Goal: Task Accomplishment & Management: Use online tool/utility

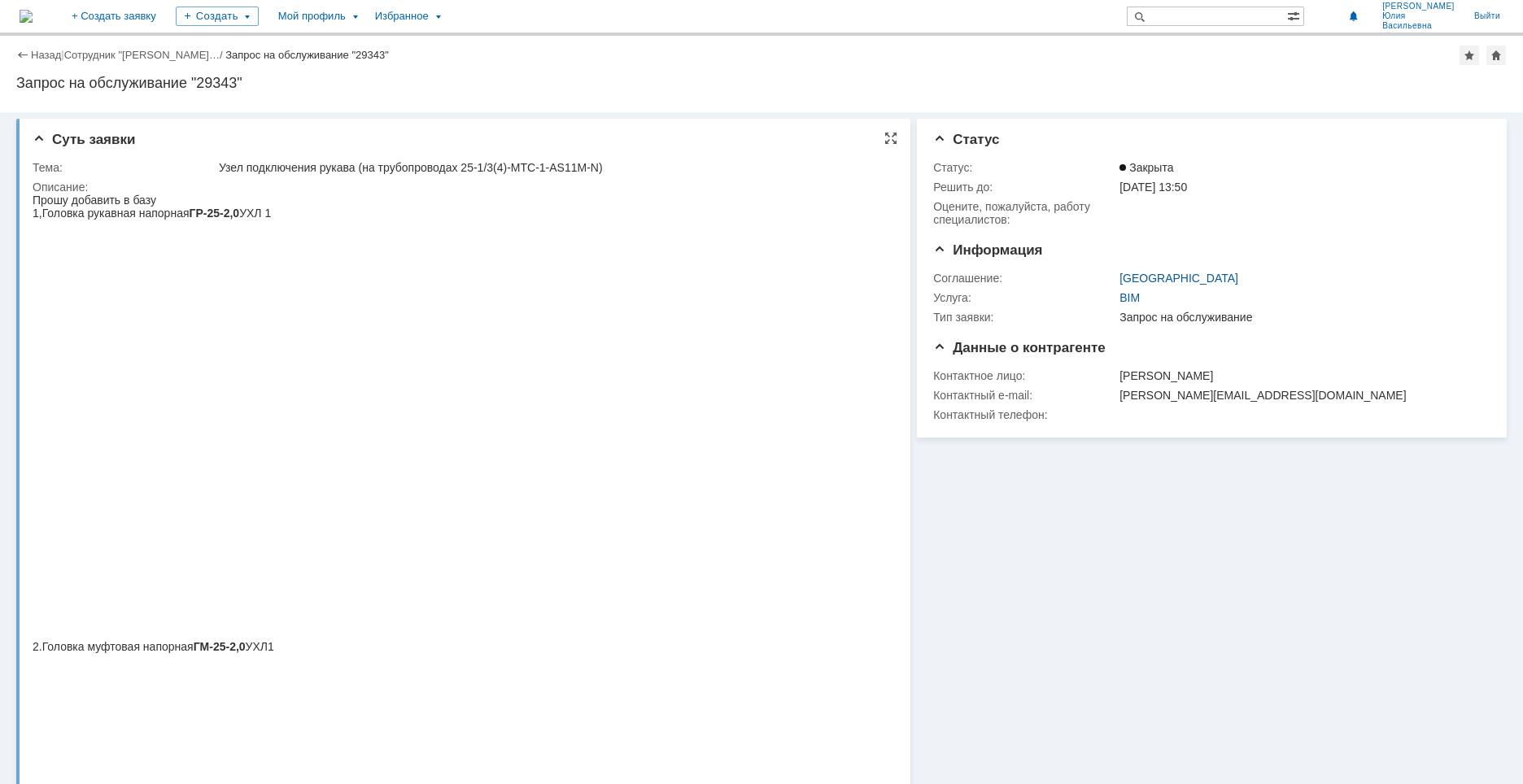
scroll to position [407, 0]
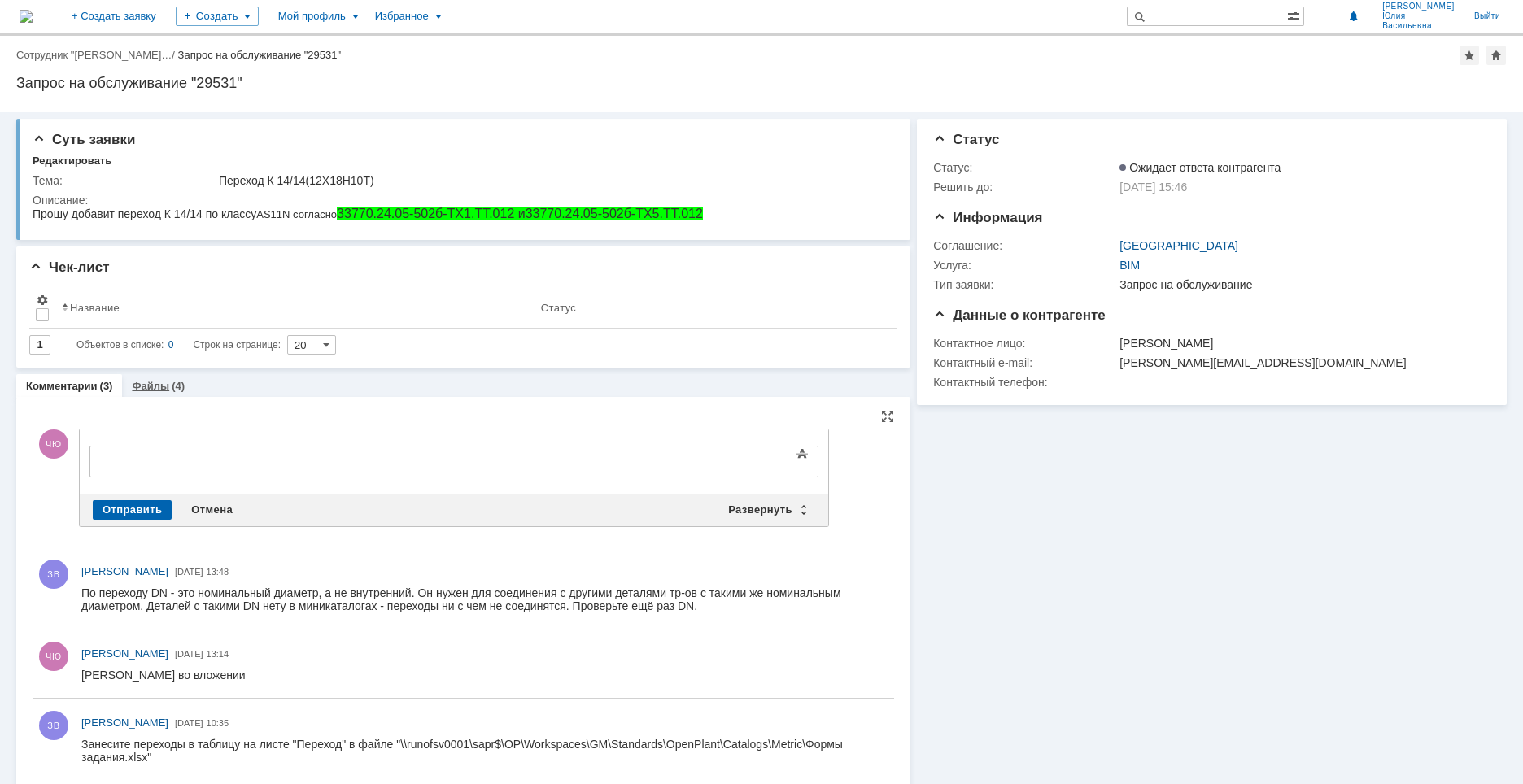
click at [149, 385] on link "Файлы" at bounding box center [150, 385] width 37 height 12
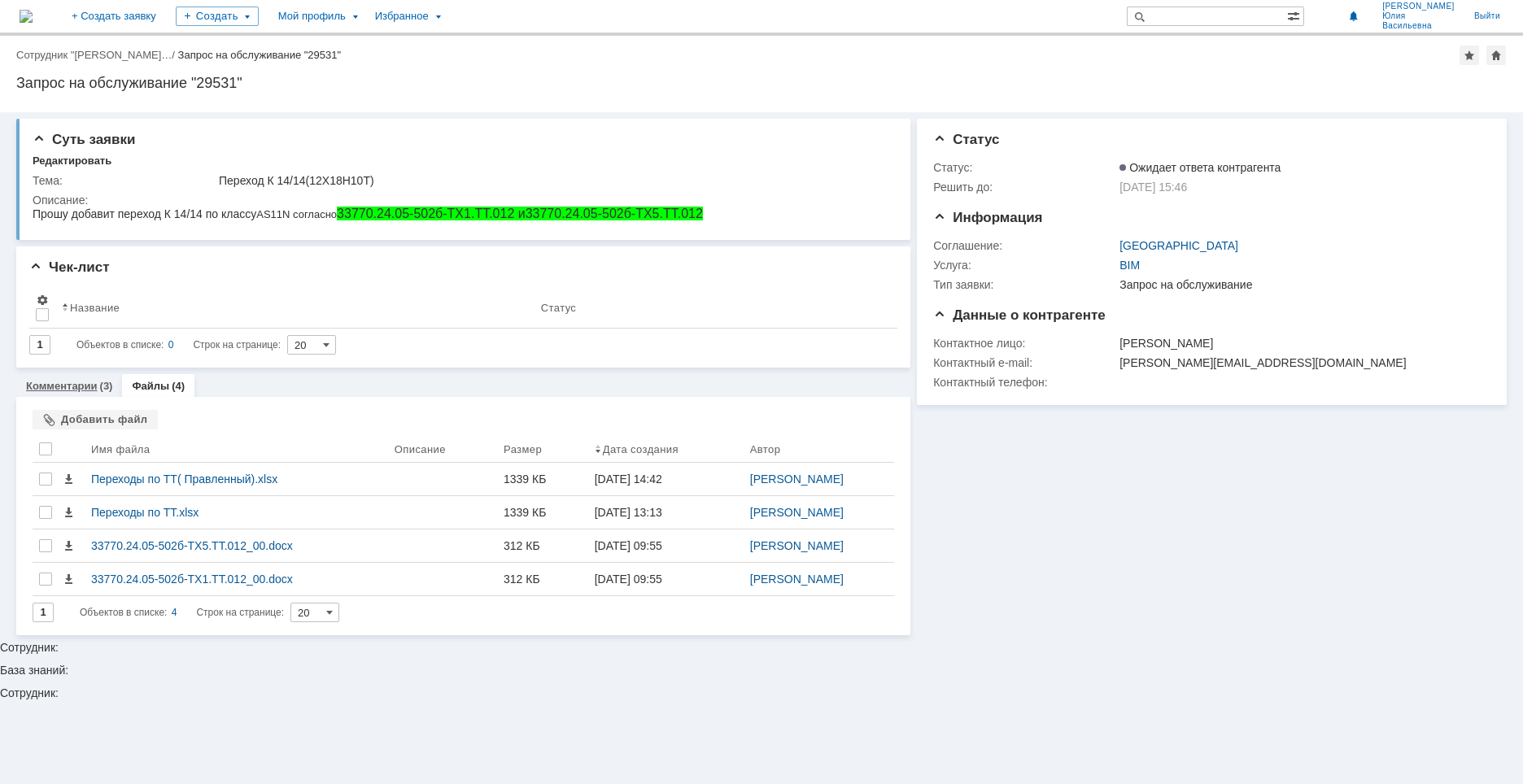
click at [82, 385] on link "Комментарии" at bounding box center [61, 385] width 72 height 12
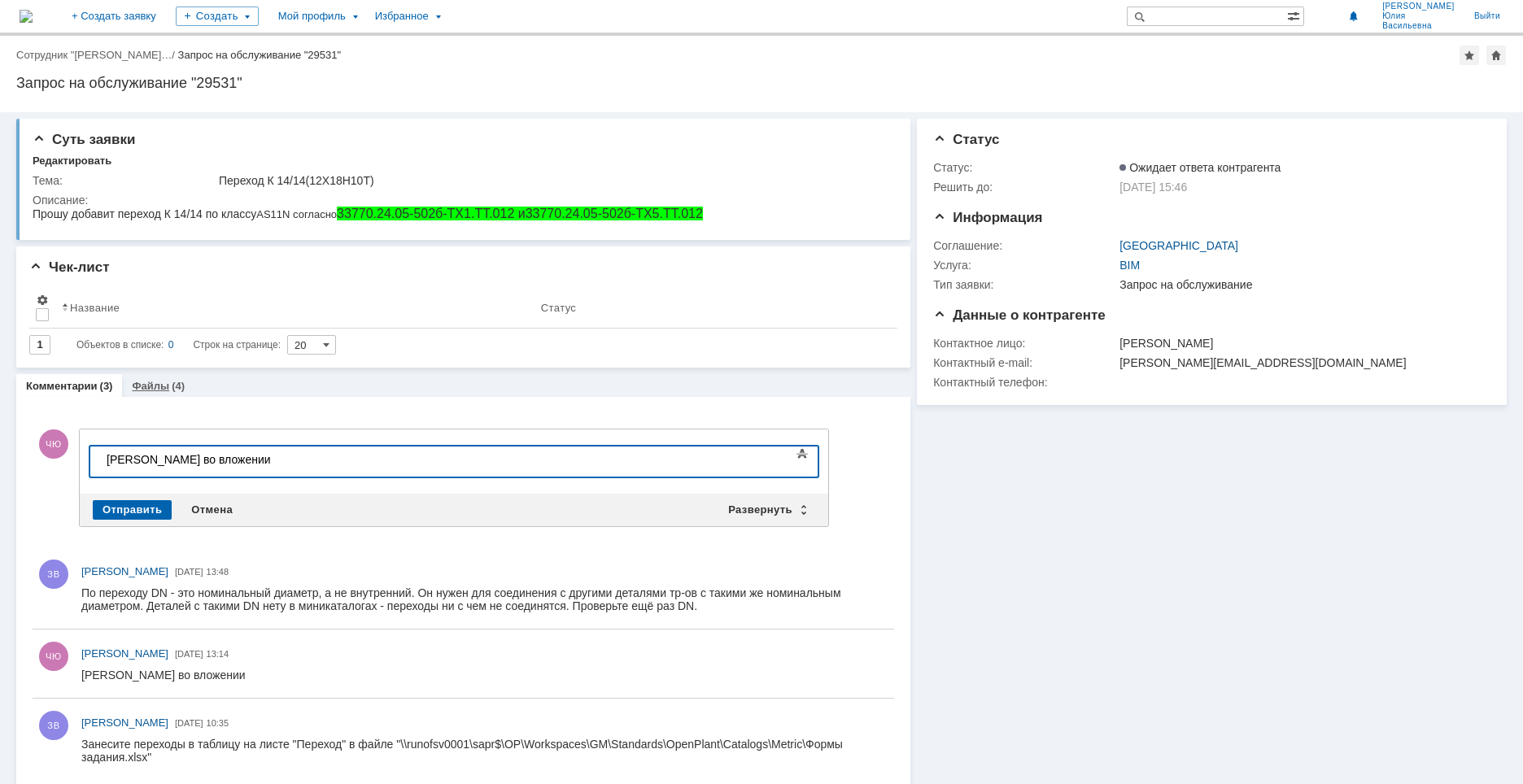
click at [166, 380] on div "Файлы (4)" at bounding box center [158, 385] width 73 height 23
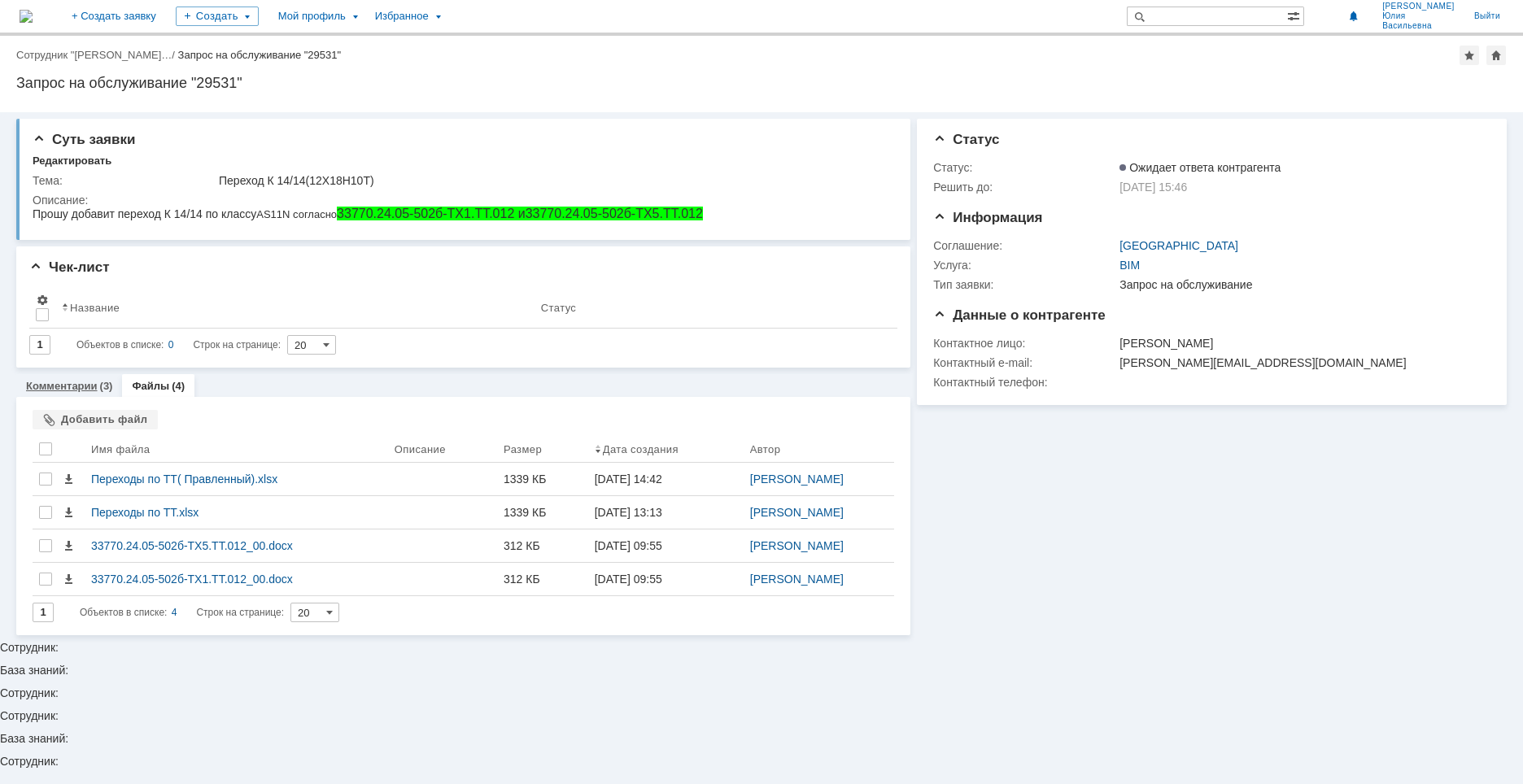
click at [95, 380] on div "Комментарии (3)" at bounding box center [69, 385] width 106 height 23
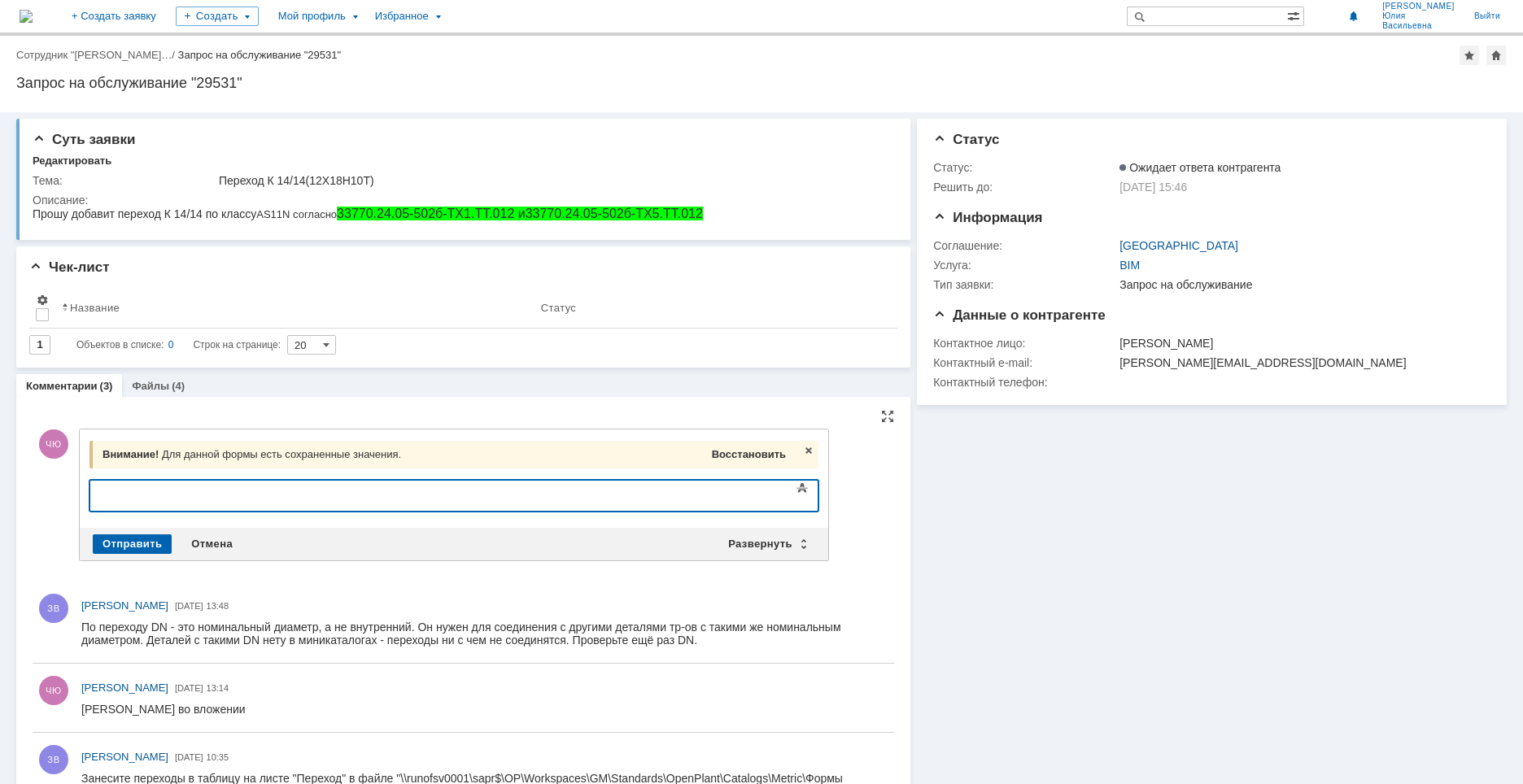
click at [735, 459] on span "Восстановить" at bounding box center [748, 453] width 74 height 12
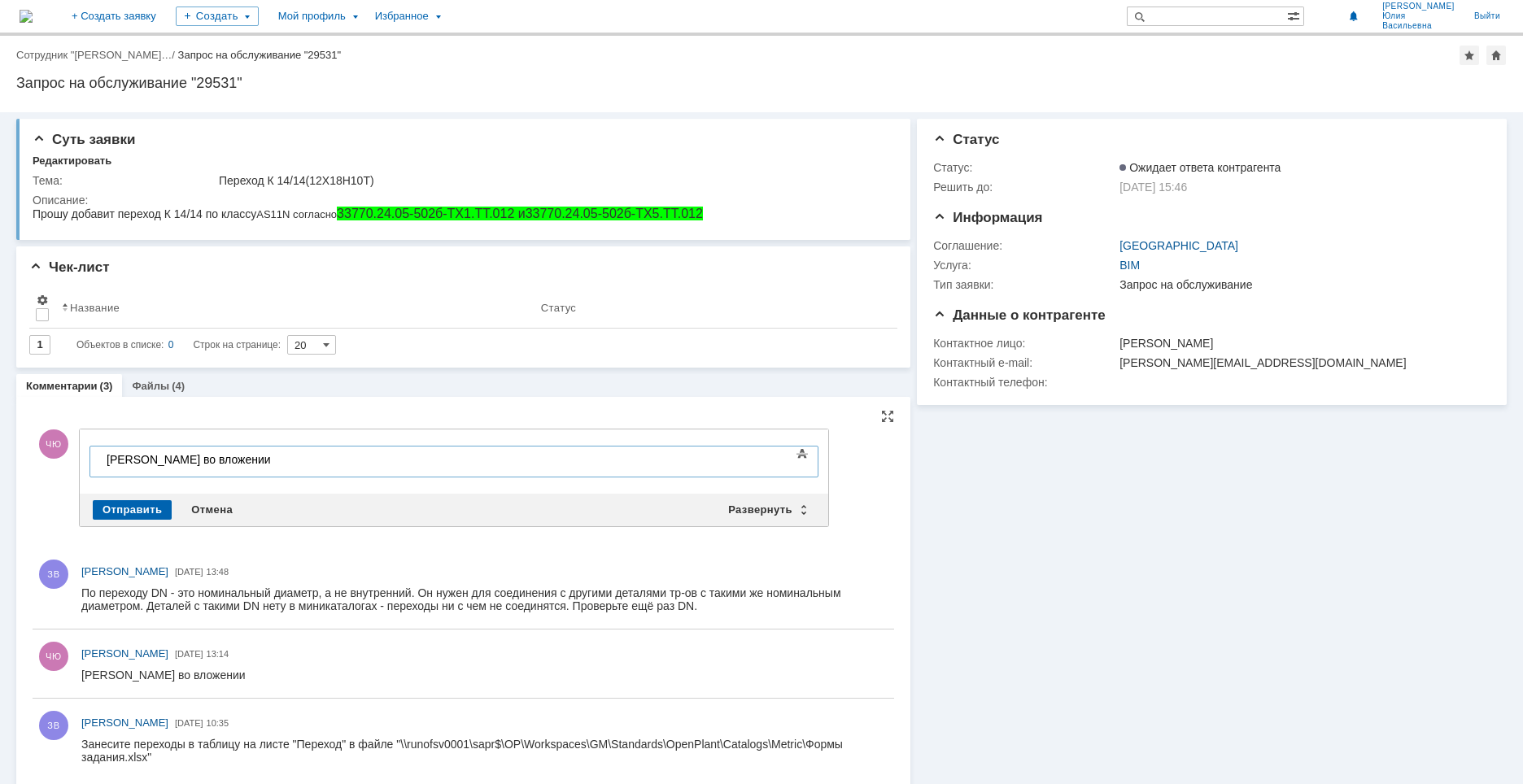
click at [265, 459] on div "Файл во вложении" at bounding box center [222, 459] width 231 height 13
click at [211, 506] on div "Отмена" at bounding box center [212, 509] width 61 height 20
